Goal: Task Accomplishment & Management: Complete application form

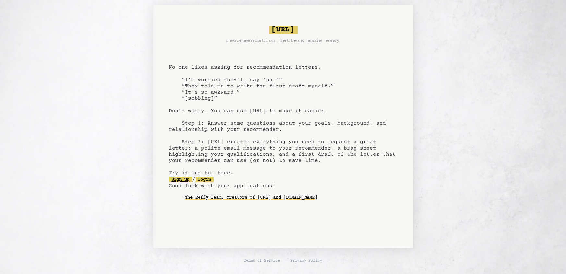
click at [185, 180] on link "Sign up" at bounding box center [180, 179] width 23 height 5
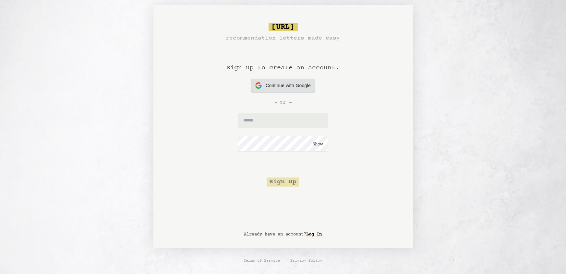
click at [283, 86] on span "Continue with Google" at bounding box center [288, 85] width 45 height 7
click at [303, 84] on span "Continue with Google" at bounding box center [288, 85] width 45 height 7
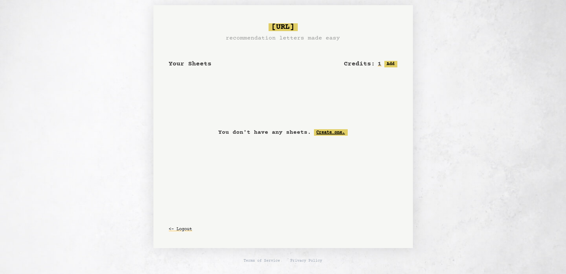
click at [330, 134] on link "Create one." at bounding box center [331, 132] width 34 height 6
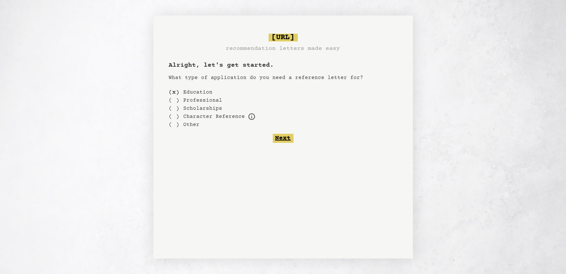
click at [285, 138] on button "Next" at bounding box center [283, 138] width 21 height 9
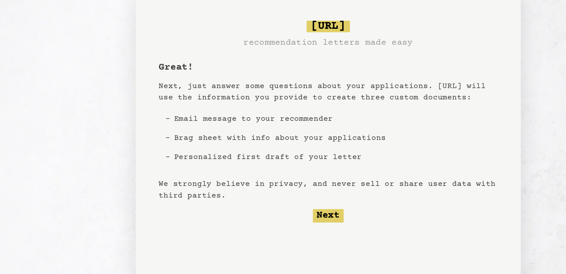
click at [249, 99] on li "Email message to your recommender" at bounding box center [251, 99] width 148 height 13
click at [274, 165] on button "Next" at bounding box center [283, 165] width 21 height 9
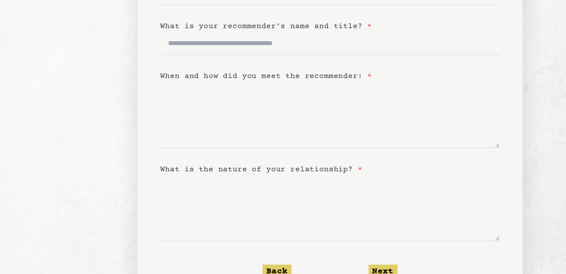
scroll to position [103, 0]
